Goal: Task Accomplishment & Management: Manage account settings

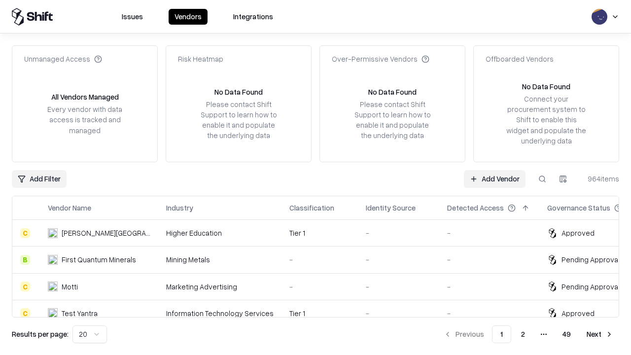
click at [495, 179] on link "Add Vendor" at bounding box center [495, 179] width 62 height 18
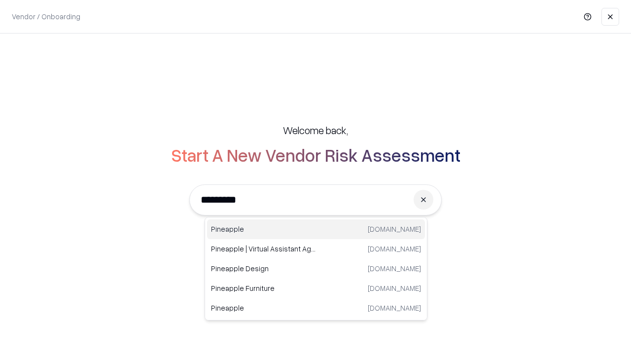
click at [316, 229] on div "Pineapple [DOMAIN_NAME]" at bounding box center [316, 229] width 218 height 20
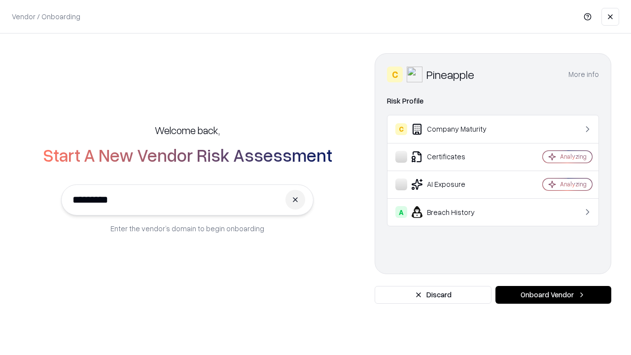
type input "*********"
click at [553, 295] on button "Onboard Vendor" at bounding box center [554, 295] width 116 height 18
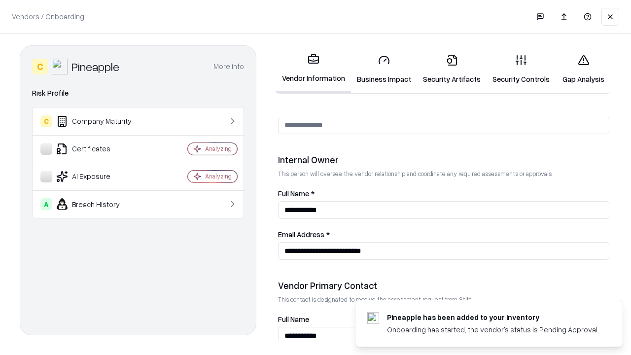
scroll to position [511, 0]
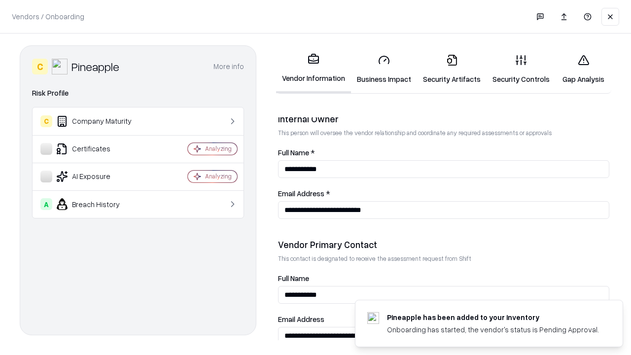
click at [384, 69] on link "Business Impact" at bounding box center [384, 69] width 66 height 46
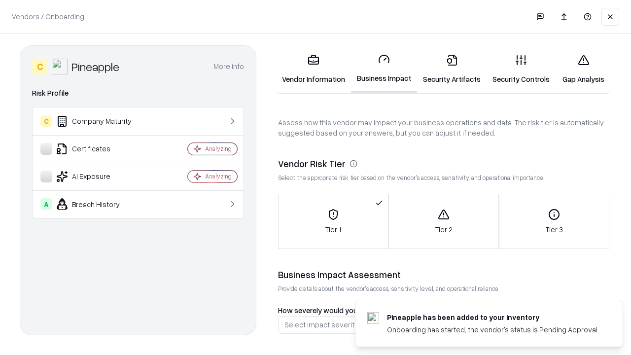
click at [452, 69] on link "Security Artifacts" at bounding box center [452, 69] width 70 height 46
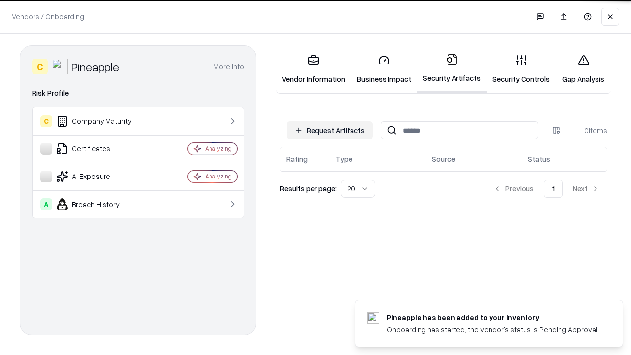
click at [330, 130] on button "Request Artifacts" at bounding box center [330, 130] width 86 height 18
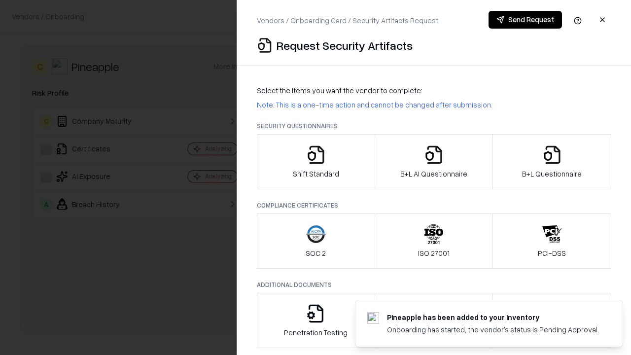
click at [316, 162] on icon "button" at bounding box center [316, 155] width 20 height 20
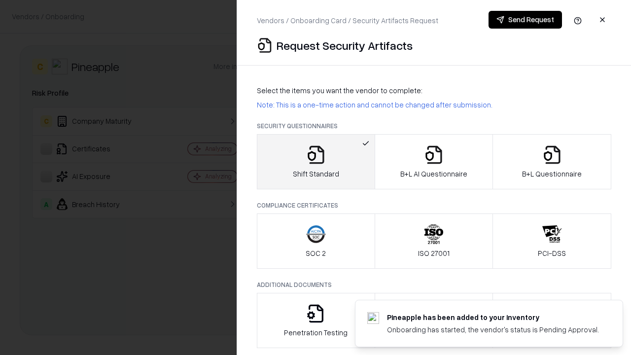
click at [525, 20] on button "Send Request" at bounding box center [525, 20] width 73 height 18
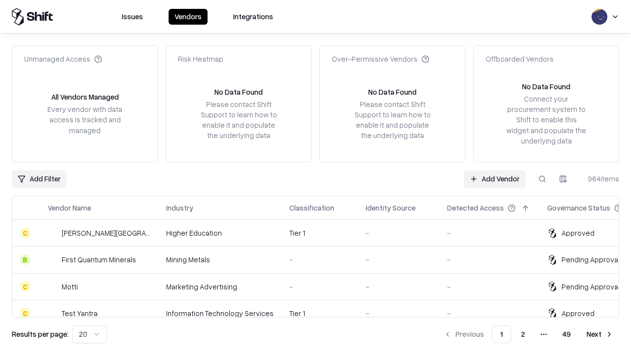
click at [542, 179] on button at bounding box center [543, 179] width 18 height 18
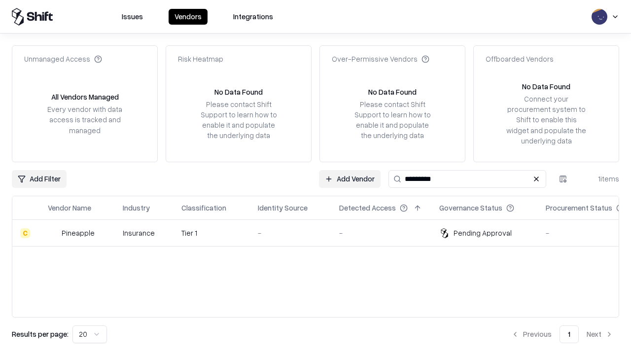
type input "*********"
click at [322, 233] on div "-" at bounding box center [291, 233] width 66 height 10
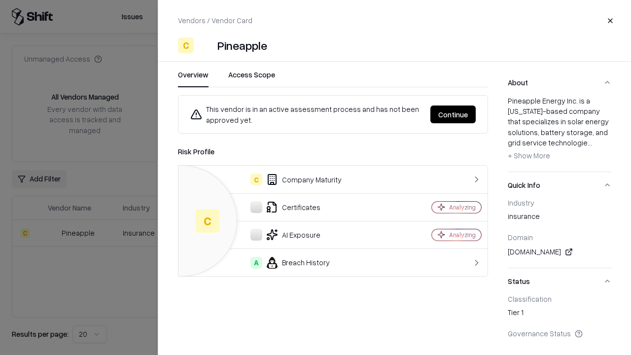
click at [453, 114] on button "Continue" at bounding box center [453, 115] width 45 height 18
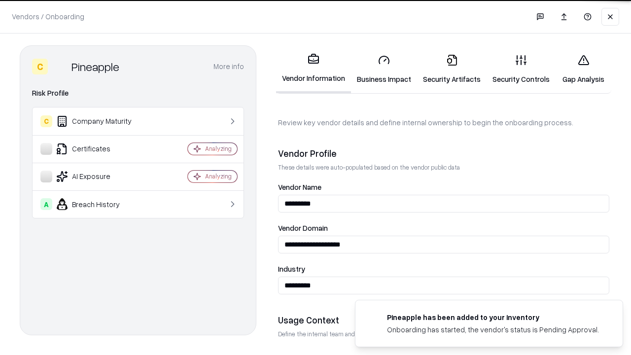
click at [452, 69] on link "Security Artifacts" at bounding box center [452, 69] width 70 height 46
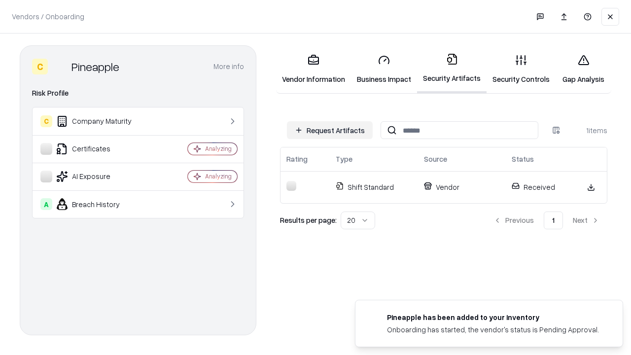
click at [521, 69] on link "Security Controls" at bounding box center [521, 69] width 69 height 46
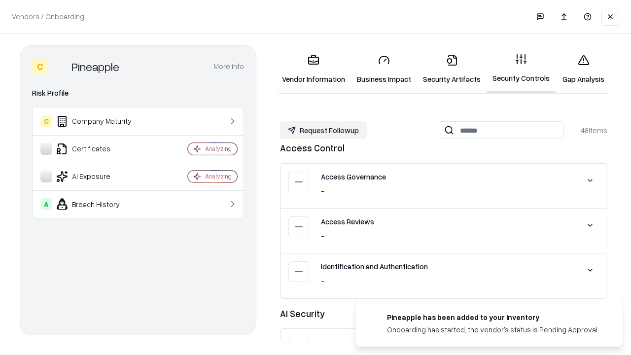
click at [324, 130] on button "Request Followup" at bounding box center [323, 130] width 87 height 18
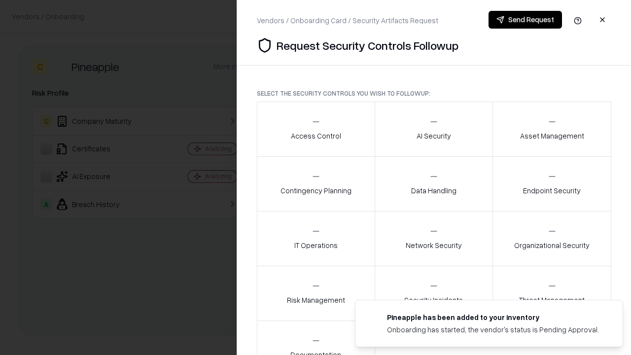
click at [316, 129] on div "Access Control" at bounding box center [316, 129] width 50 height 24
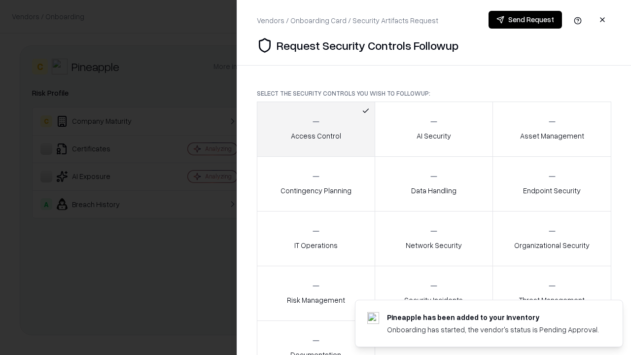
click at [525, 20] on button "Send Request" at bounding box center [525, 20] width 73 height 18
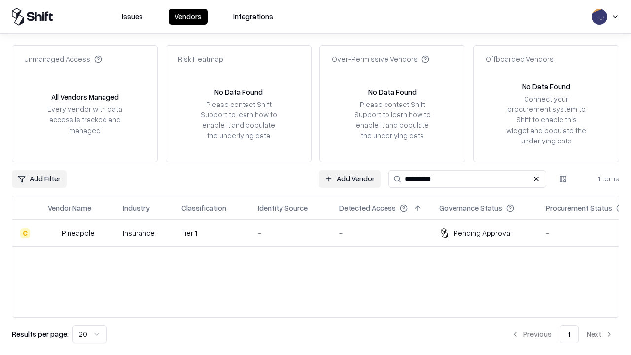
type input "*********"
click at [322, 233] on div "-" at bounding box center [291, 233] width 66 height 10
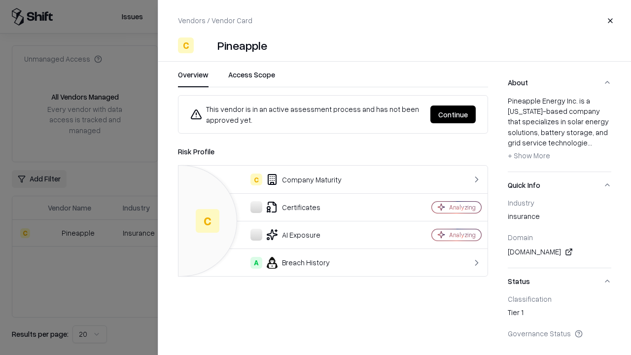
click at [453, 114] on button "Continue" at bounding box center [453, 115] width 45 height 18
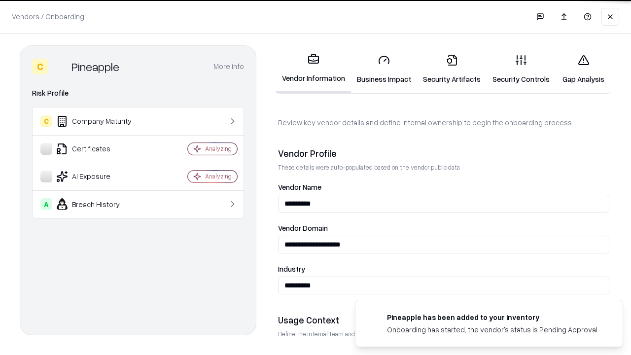
click at [583, 69] on link "Gap Analysis" at bounding box center [584, 69] width 56 height 46
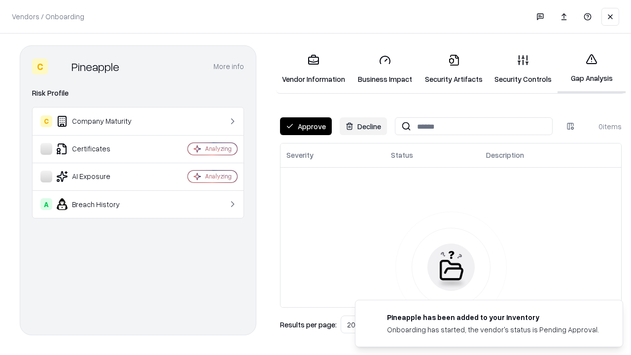
click at [306, 126] on button "Approve" at bounding box center [306, 126] width 52 height 18
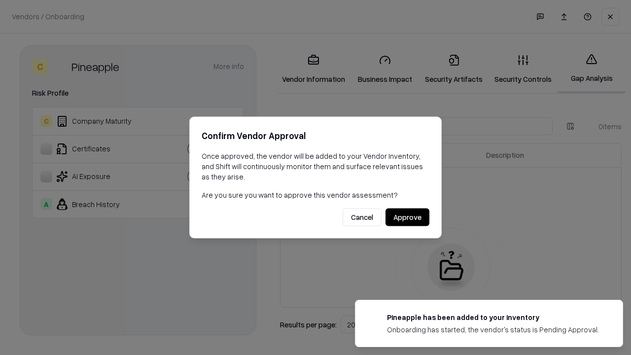
click at [407, 217] on button "Approve" at bounding box center [408, 218] width 44 height 18
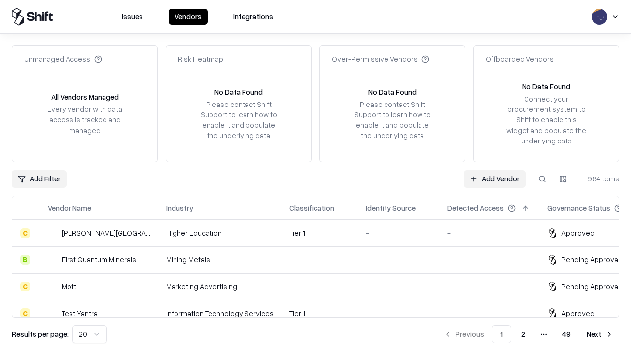
type input "*********"
click at [495, 179] on link "Add Vendor" at bounding box center [495, 179] width 62 height 18
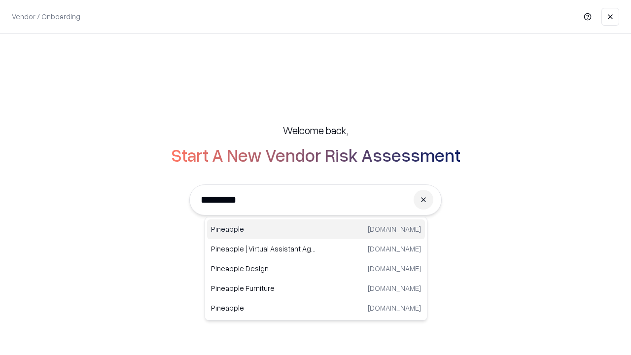
click at [316, 229] on div "Pineapple [DOMAIN_NAME]" at bounding box center [316, 229] width 218 height 20
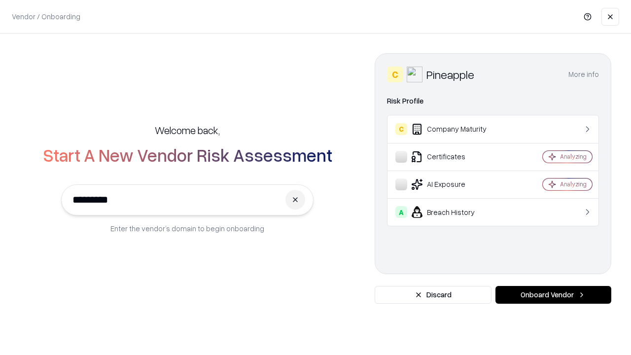
type input "*********"
click at [553, 295] on button "Onboard Vendor" at bounding box center [554, 295] width 116 height 18
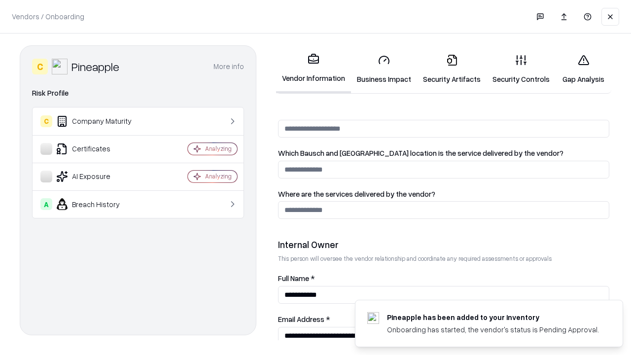
scroll to position [511, 0]
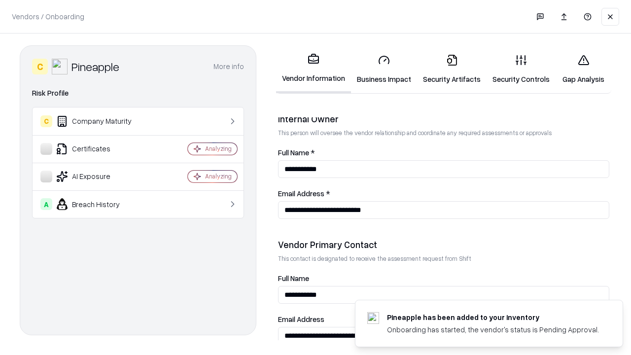
click at [583, 69] on link "Gap Analysis" at bounding box center [584, 69] width 56 height 46
